Goal: Check status: Check status

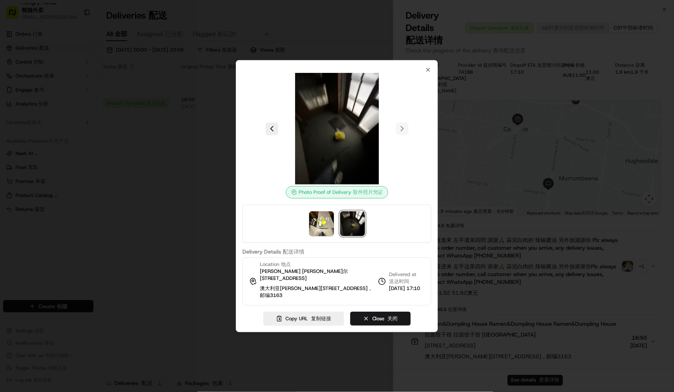
click at [644, 26] on div at bounding box center [337, 196] width 674 height 392
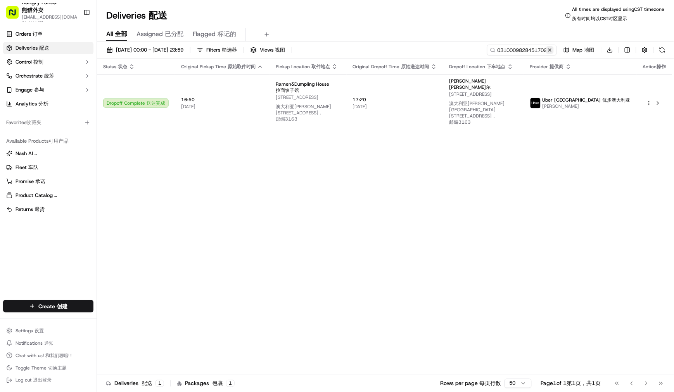
click at [551, 51] on button at bounding box center [550, 50] width 8 height 8
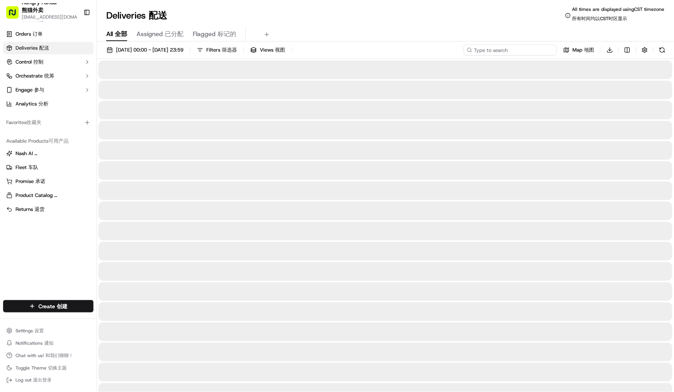
click at [507, 49] on input at bounding box center [510, 50] width 93 height 11
paste input "561609921815773949679"
type input "561609921815773949679"
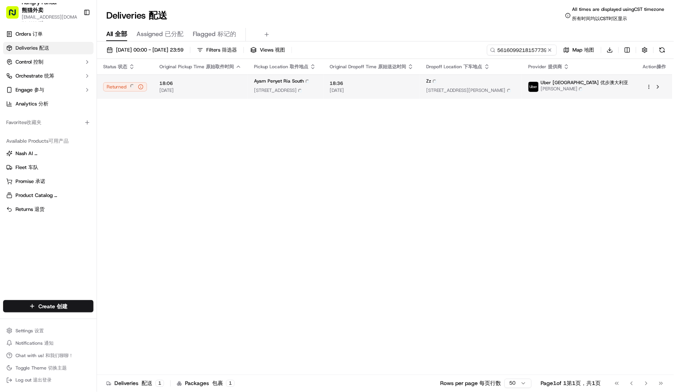
click at [382, 91] on span "[DATE] [DATE]" at bounding box center [371, 90] width 84 height 6
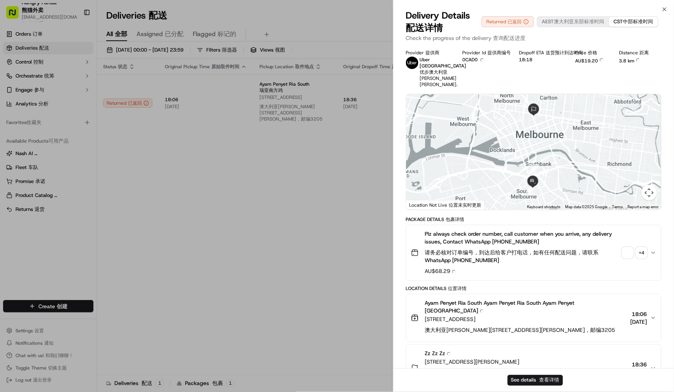
click at [629, 251] on span "button" at bounding box center [627, 252] width 11 height 11
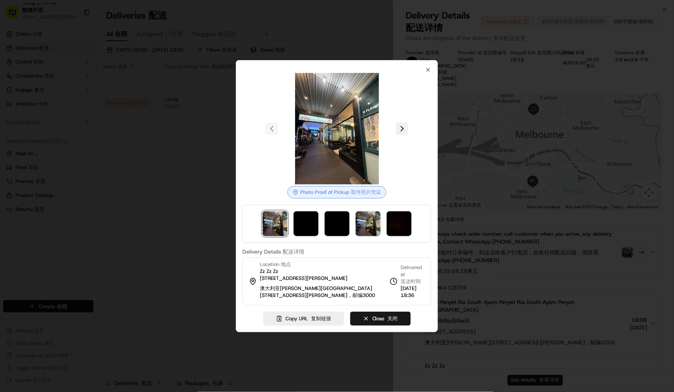
click at [407, 128] on button at bounding box center [402, 128] width 12 height 12
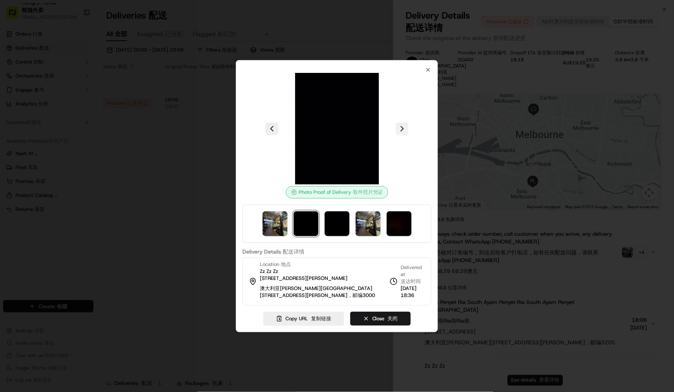
click at [407, 128] on button at bounding box center [402, 128] width 12 height 12
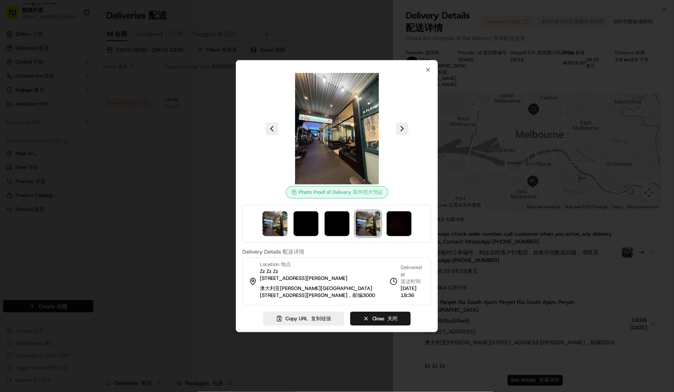
click at [428, 73] on div at bounding box center [336, 129] width 189 height 112
click at [428, 60] on div "Photo Proof of Delivery Photo Proof of Pickup 取件照片凭证 Delivery Details Delivery …" at bounding box center [337, 196] width 202 height 272
click at [425, 67] on icon "button" at bounding box center [428, 70] width 6 height 6
drag, startPoint x: 243, startPoint y: 180, endPoint x: 227, endPoint y: 160, distance: 25.4
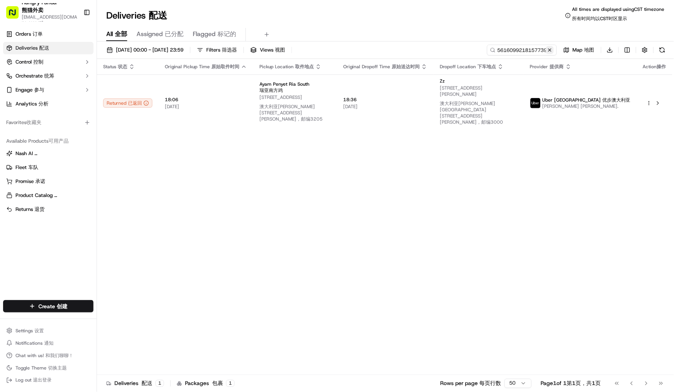
click at [548, 50] on button at bounding box center [550, 50] width 8 height 8
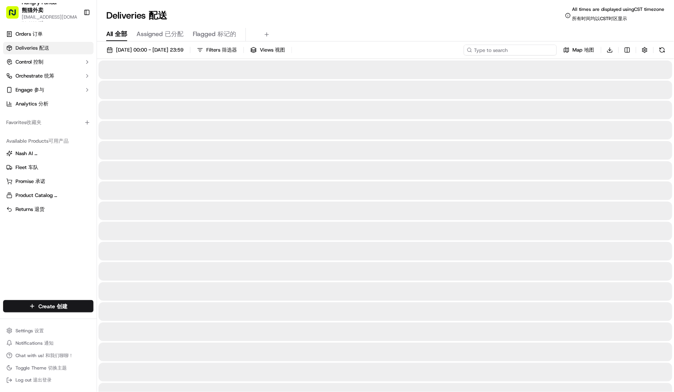
click at [515, 49] on input at bounding box center [510, 50] width 93 height 11
paste input "461103155815378310861"
type input "461103155815378310861"
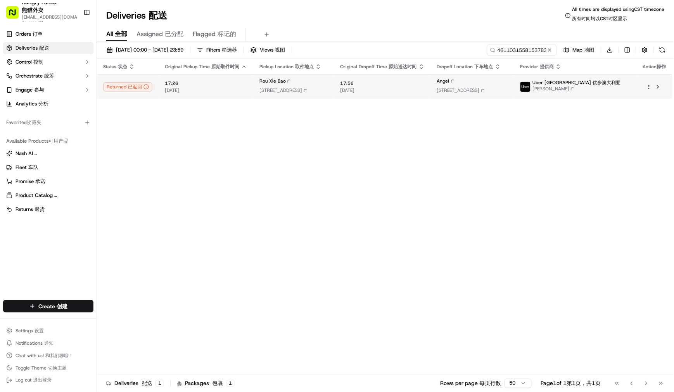
click at [403, 83] on span "17:56 17:56" at bounding box center [382, 83] width 84 height 6
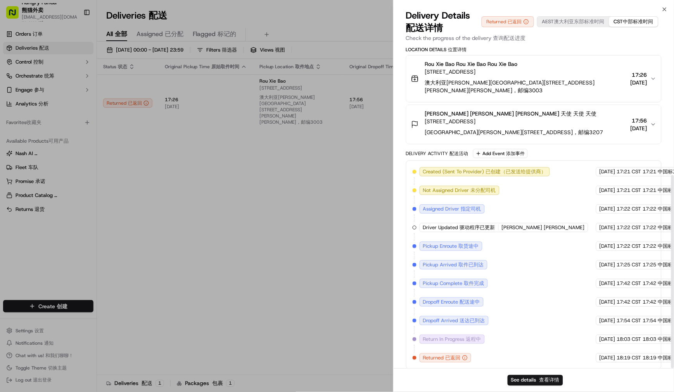
scroll to position [218, 0]
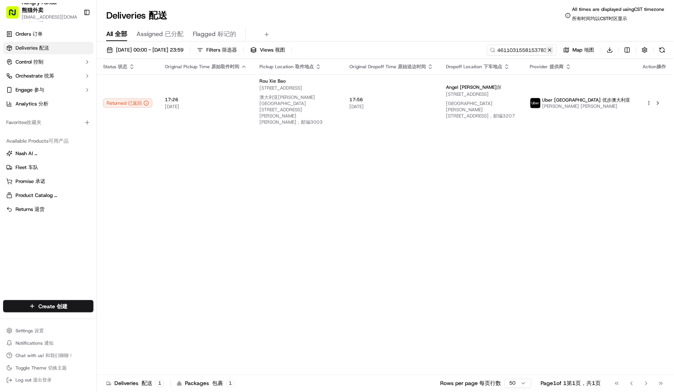
click at [550, 48] on button at bounding box center [550, 50] width 8 height 8
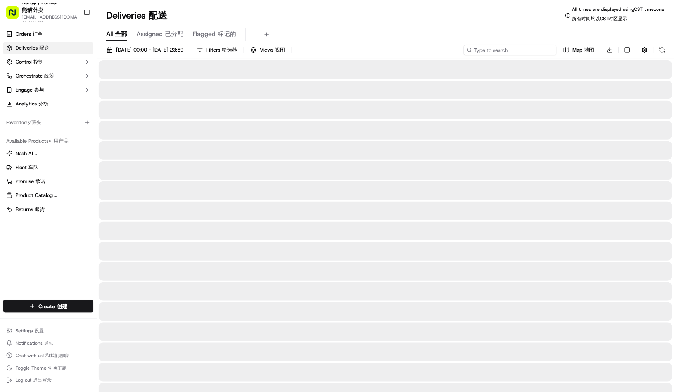
click at [510, 49] on input at bounding box center [510, 50] width 93 height 11
paste input "2517019848555731441706"
type input "2517019848555731441706"
click at [470, 50] on div "[DATE] 00:00 - [DATE] 23:59 Filters Filters 筛选器 Views Views 视图 2517019848555731…" at bounding box center [385, 52] width 577 height 14
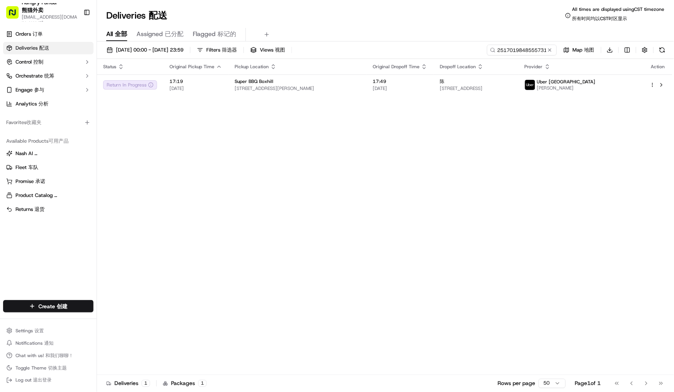
click at [314, 102] on div "Status Original Pickup Time Pickup Location Original Dropoff Time Dropoff Locat…" at bounding box center [384, 220] width 575 height 322
click at [313, 90] on span "[STREET_ADDRESS][PERSON_NAME]" at bounding box center [297, 88] width 126 height 6
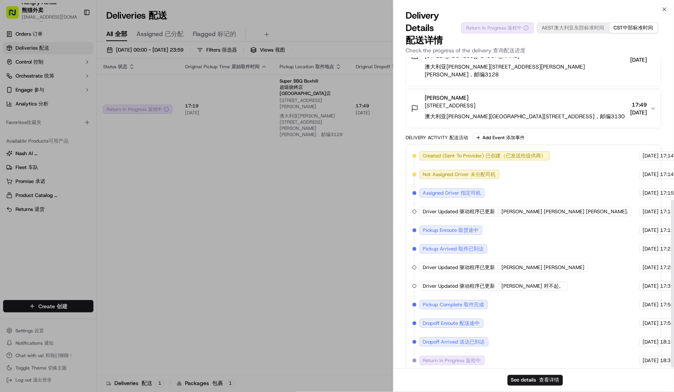
scroll to position [263, 0]
click at [632, 57] on span "[DATE] [DATE]" at bounding box center [638, 59] width 17 height 8
